Goal: Task Accomplishment & Management: Use online tool/utility

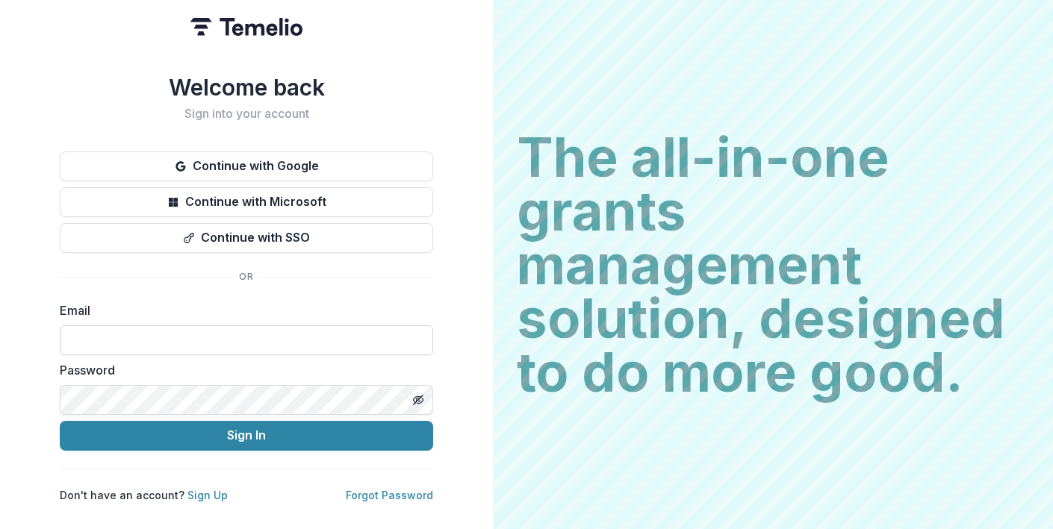
click at [253, 343] on input at bounding box center [246, 341] width 373 height 30
type input "**********"
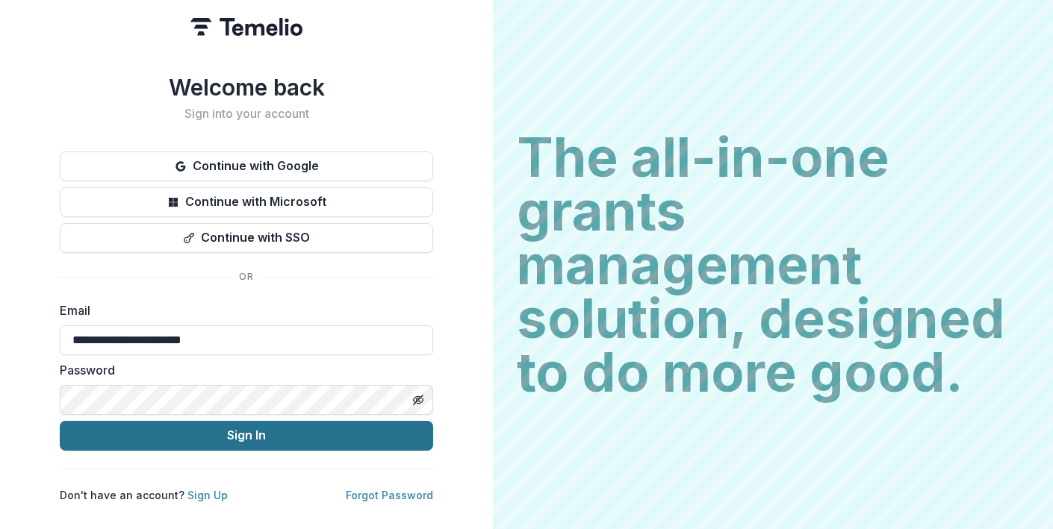
click at [226, 427] on button "Sign In" at bounding box center [246, 436] width 373 height 30
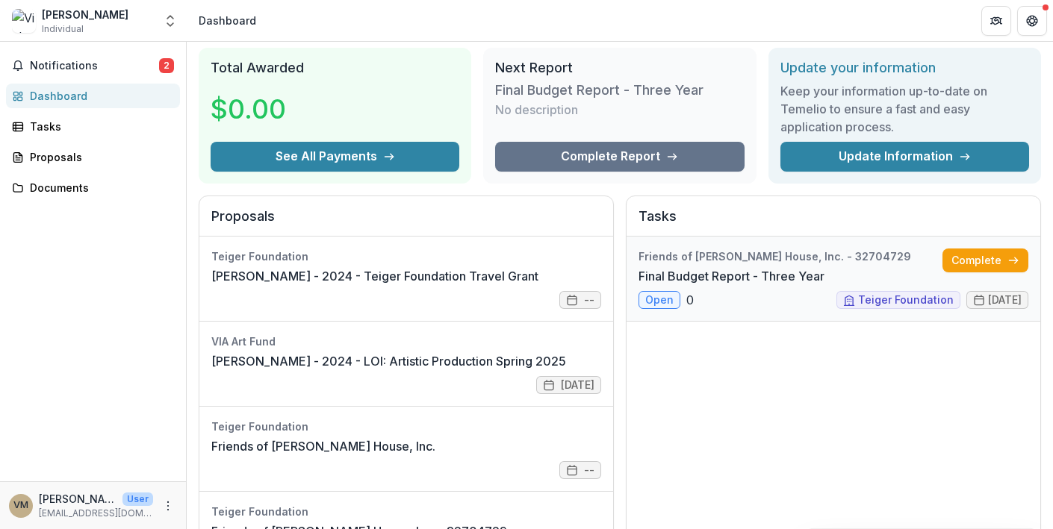
scroll to position [55, 0]
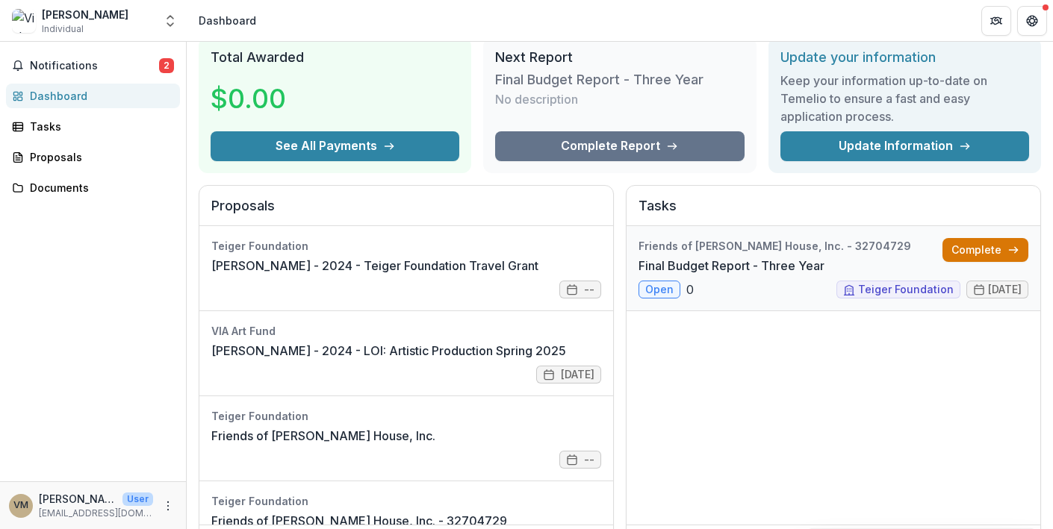
click at [957, 254] on link "Complete" at bounding box center [985, 250] width 86 height 24
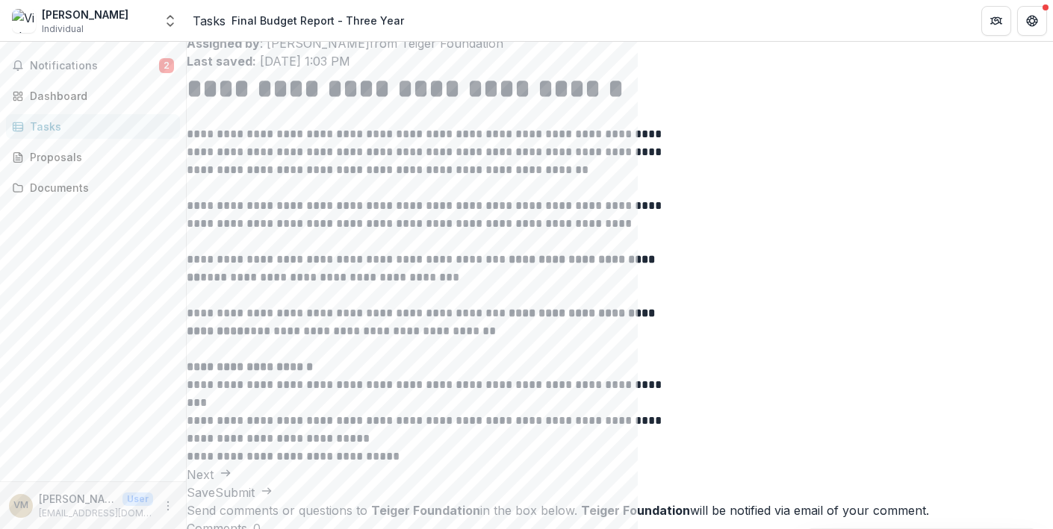
scroll to position [135, 0]
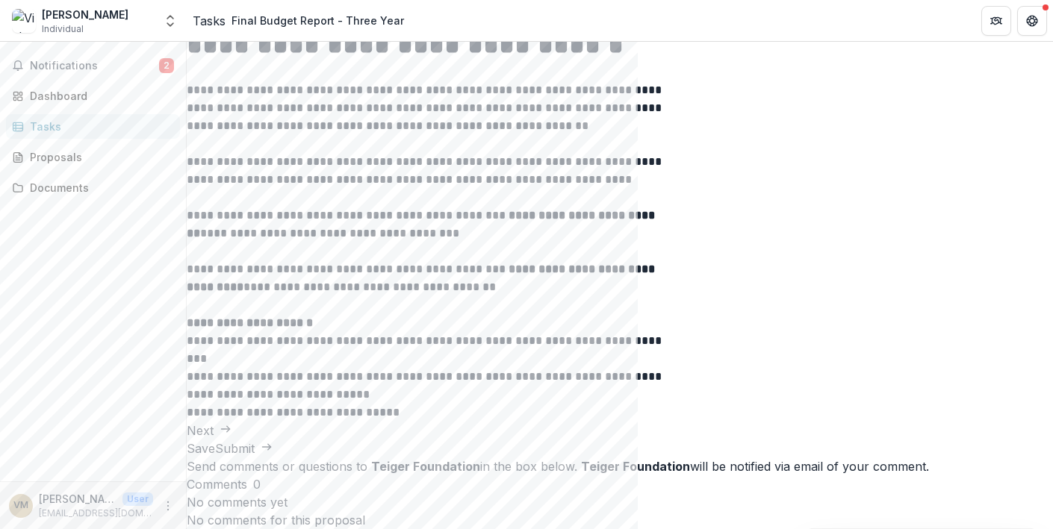
click at [231, 435] on icon "button" at bounding box center [226, 429] width 12 height 12
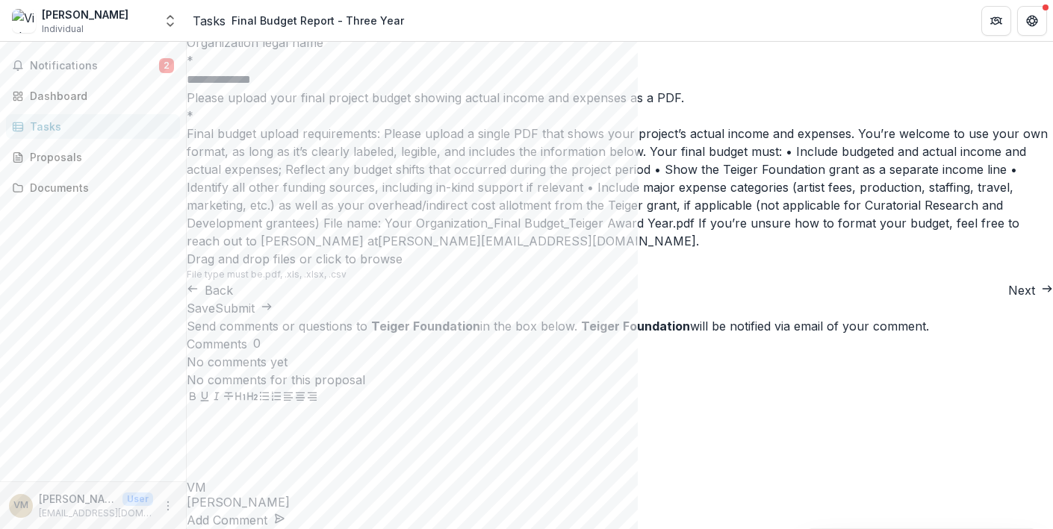
scroll to position [438, 0]
